Goal: Task Accomplishment & Management: Use online tool/utility

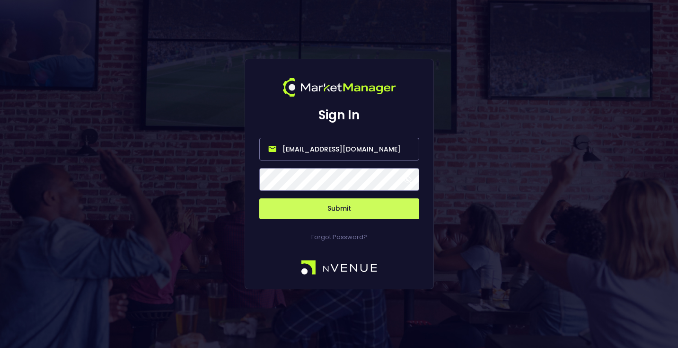
click at [321, 150] on input "[EMAIL_ADDRESS][DOMAIN_NAME]" at bounding box center [339, 149] width 160 height 23
type input "[EMAIL_ADDRESS][DOMAIN_NAME]"
click at [334, 204] on button "Submit" at bounding box center [339, 208] width 160 height 21
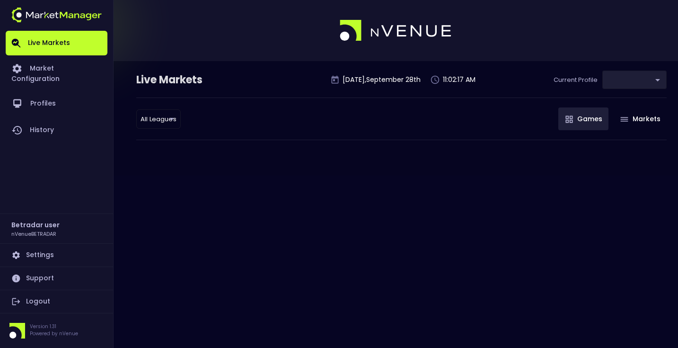
type input "2aa9daef-f03c-4b05-aaf3-b77c512ca207"
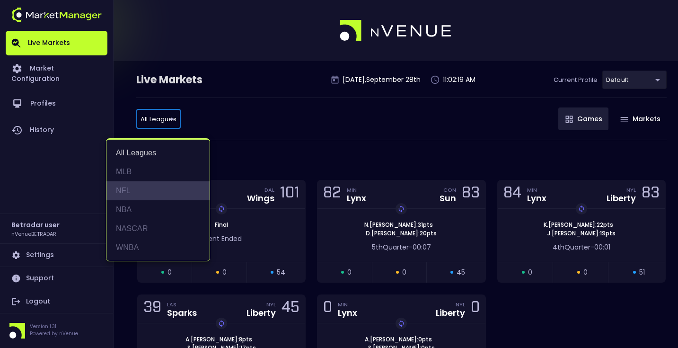
click at [146, 187] on li "NFL" at bounding box center [158, 190] width 103 height 19
type input "NFL"
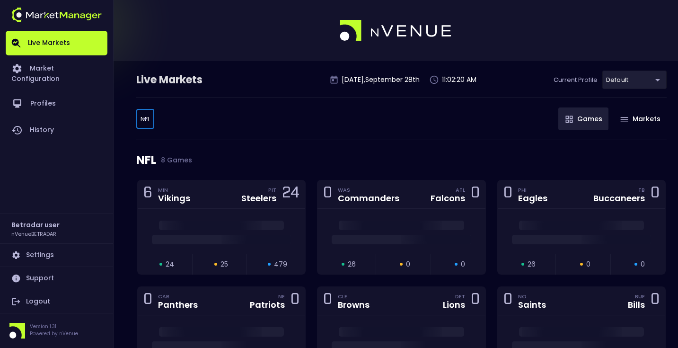
click at [256, 134] on div "NFL NFL ​ Games Markets" at bounding box center [401, 119] width 531 height 43
